Goal: Task Accomplishment & Management: Use online tool/utility

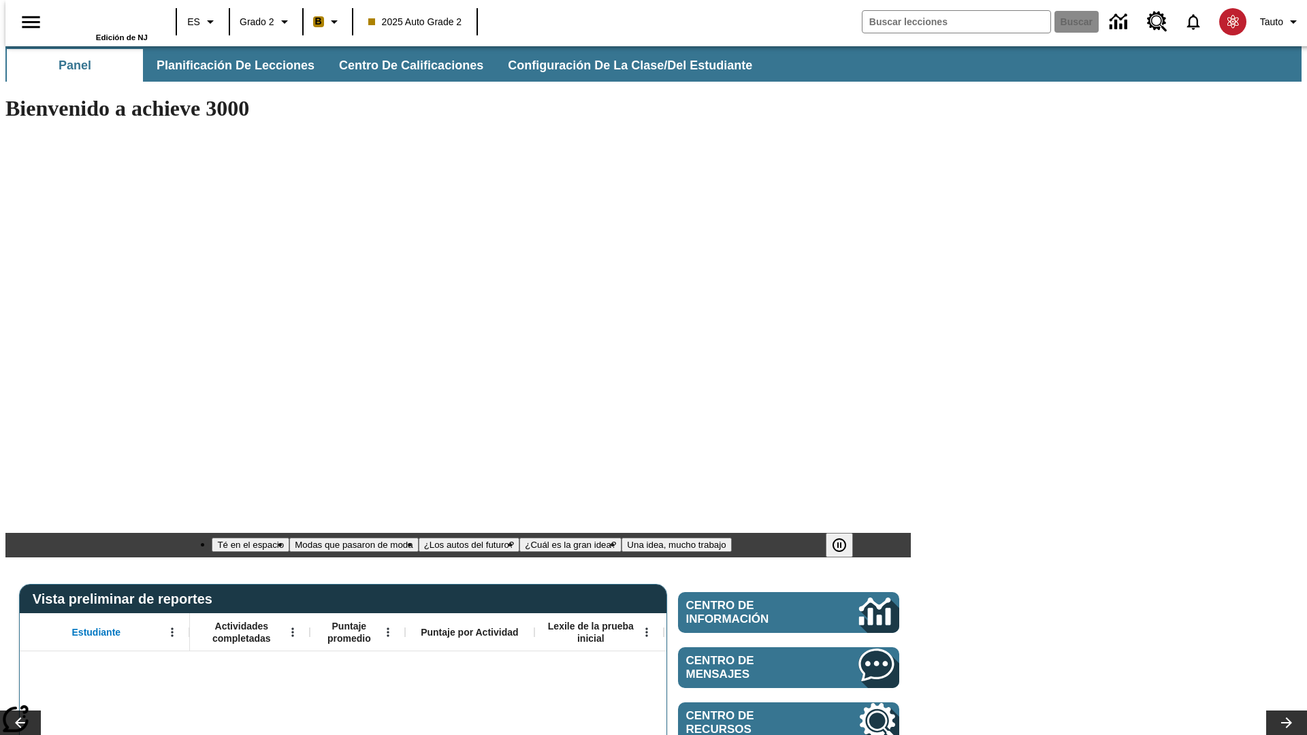
type input "-1"
click at [228, 65] on span "Planificación de lecciones" at bounding box center [236, 66] width 158 height 16
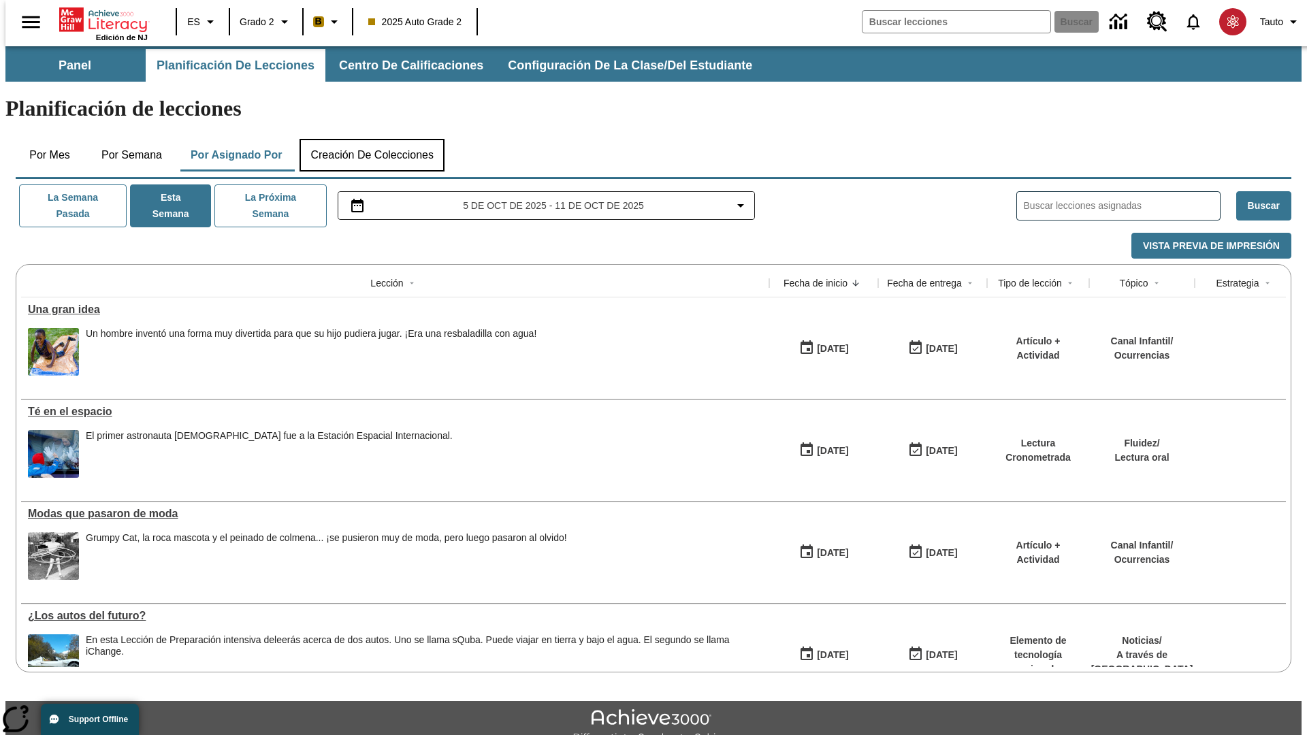
click at [369, 139] on button "Creación de colecciones" at bounding box center [372, 155] width 145 height 33
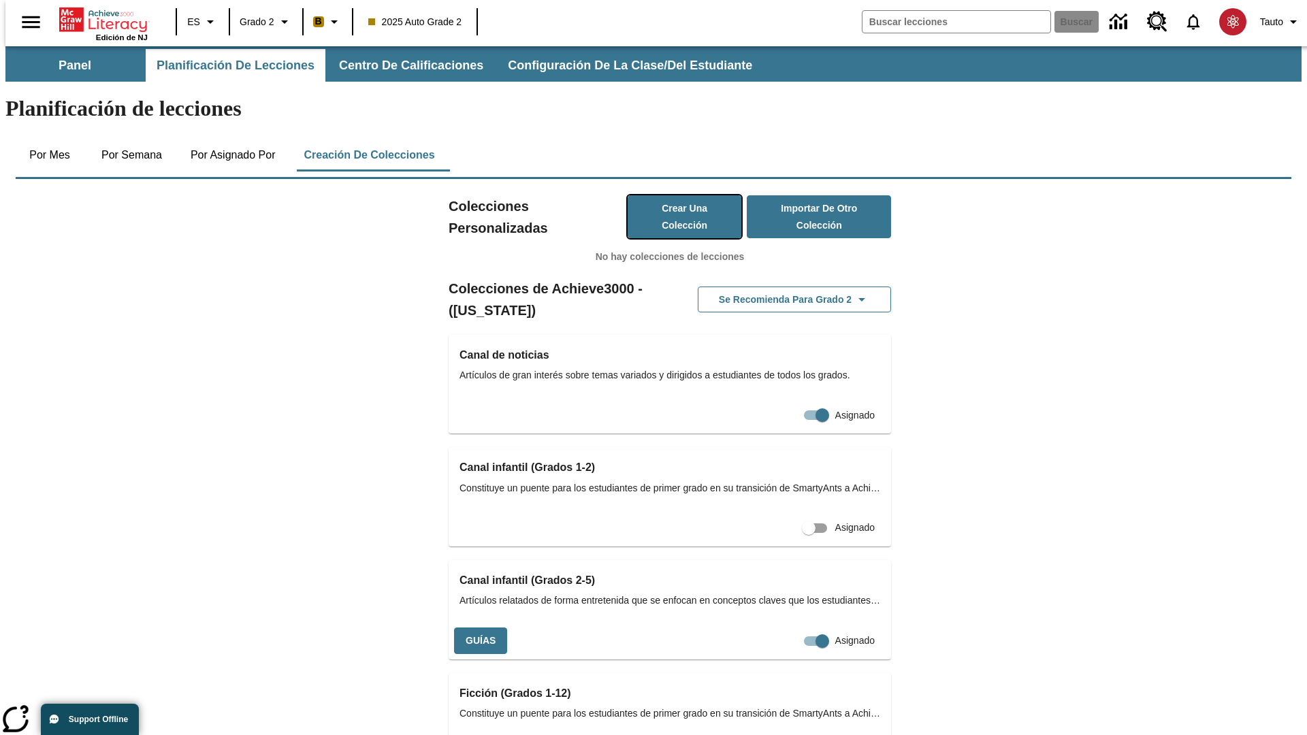
click at [670, 195] on button "Crear una colección" at bounding box center [685, 216] width 114 height 43
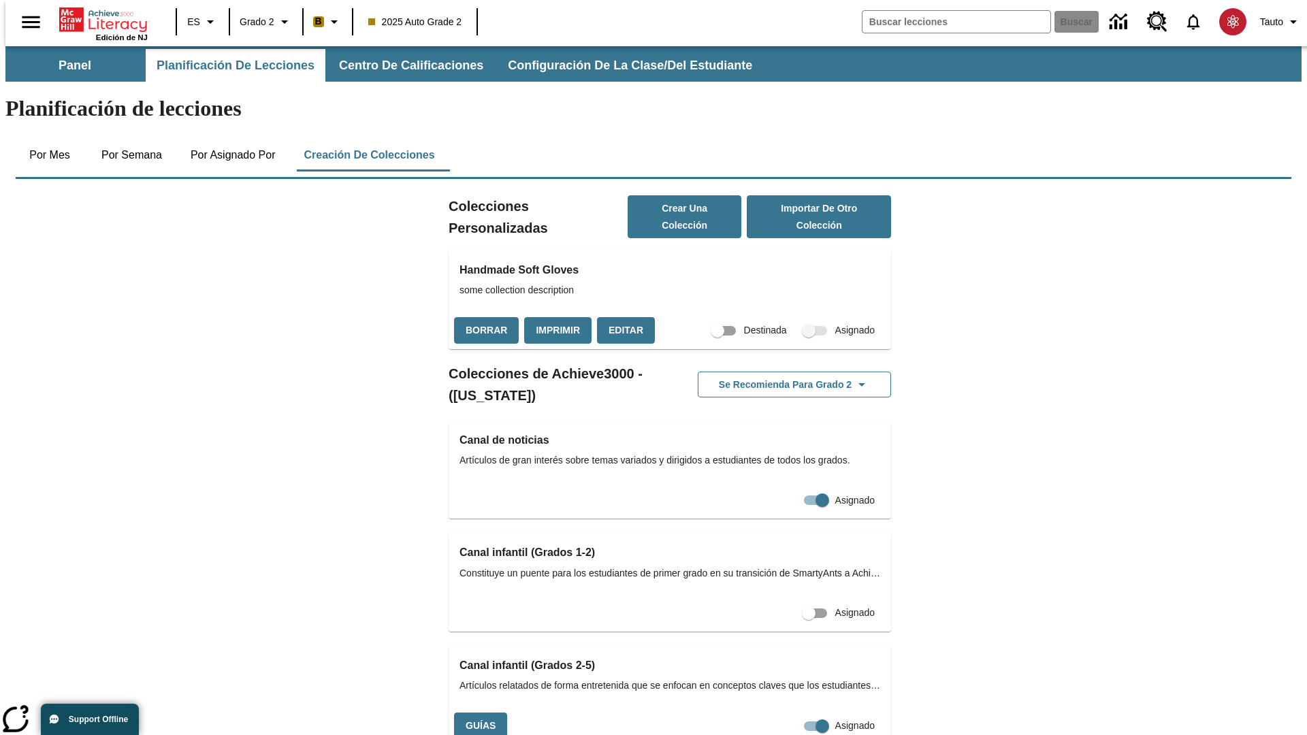
scroll to position [263, 0]
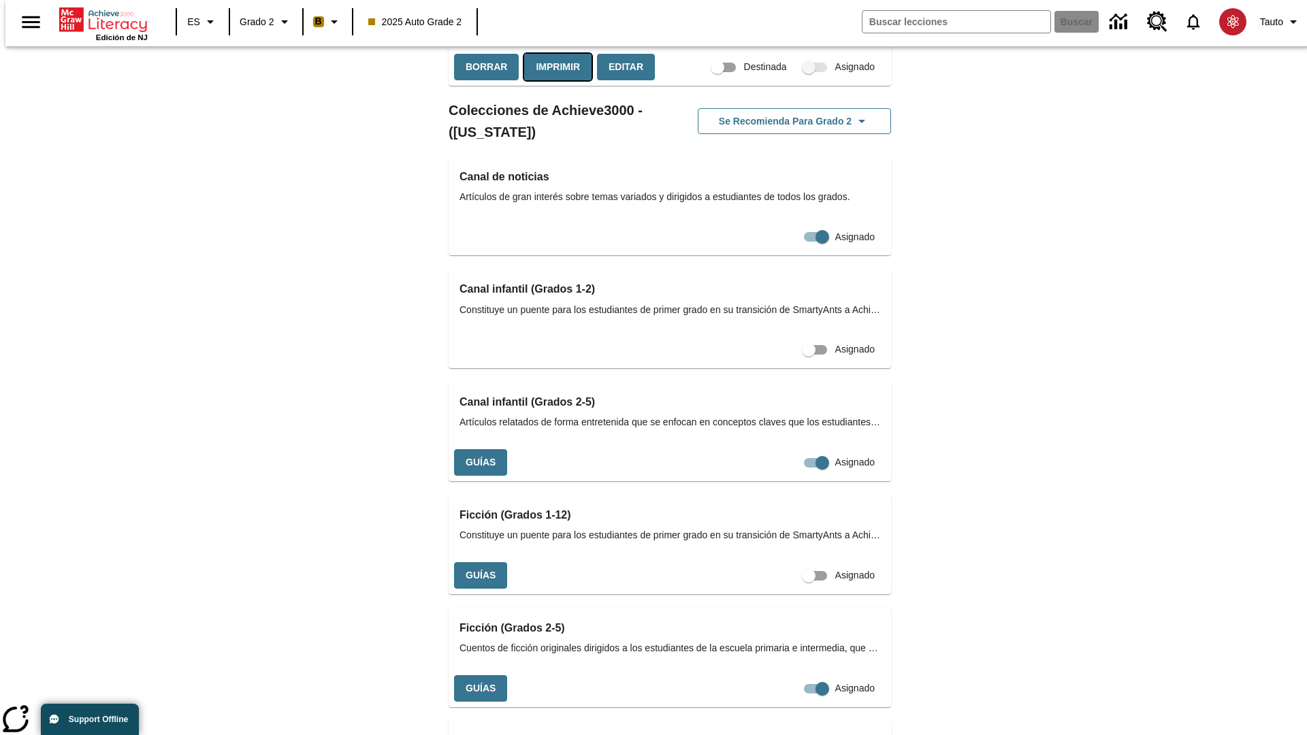
click at [554, 80] on button "Imprimir" at bounding box center [557, 67] width 67 height 27
